Goal: Answer question/provide support

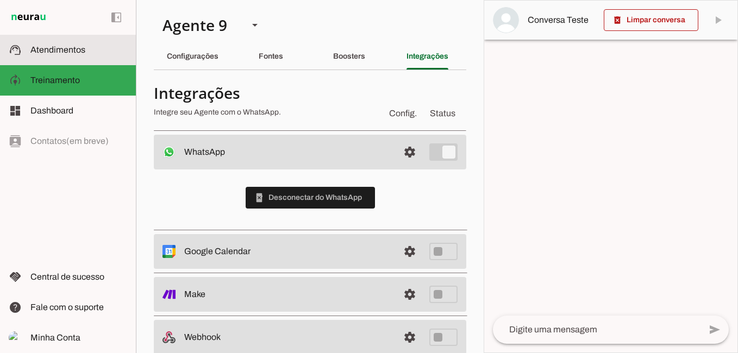
click at [76, 47] on span "Atendimentos" at bounding box center [57, 49] width 55 height 9
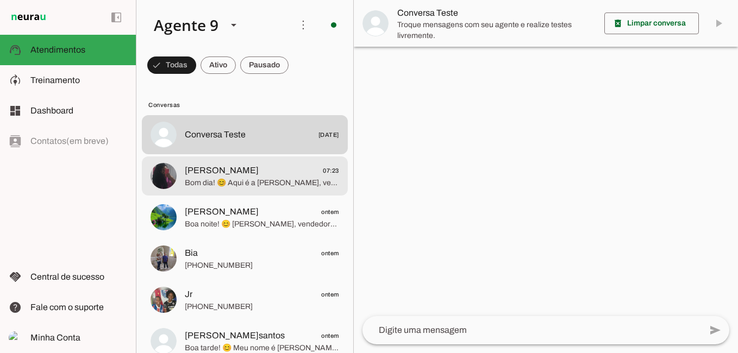
click at [264, 177] on span "[PERSON_NAME] 07:23" at bounding box center [262, 171] width 154 height 14
